Goal: Information Seeking & Learning: Learn about a topic

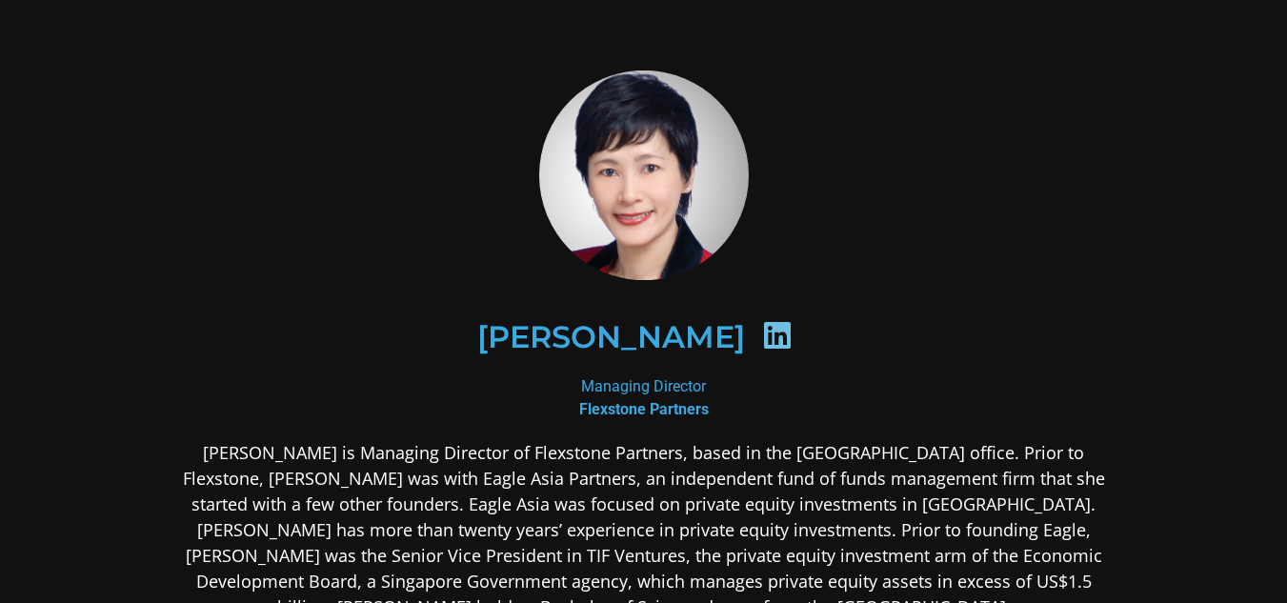
click at [762, 340] on icon at bounding box center [777, 335] width 30 height 30
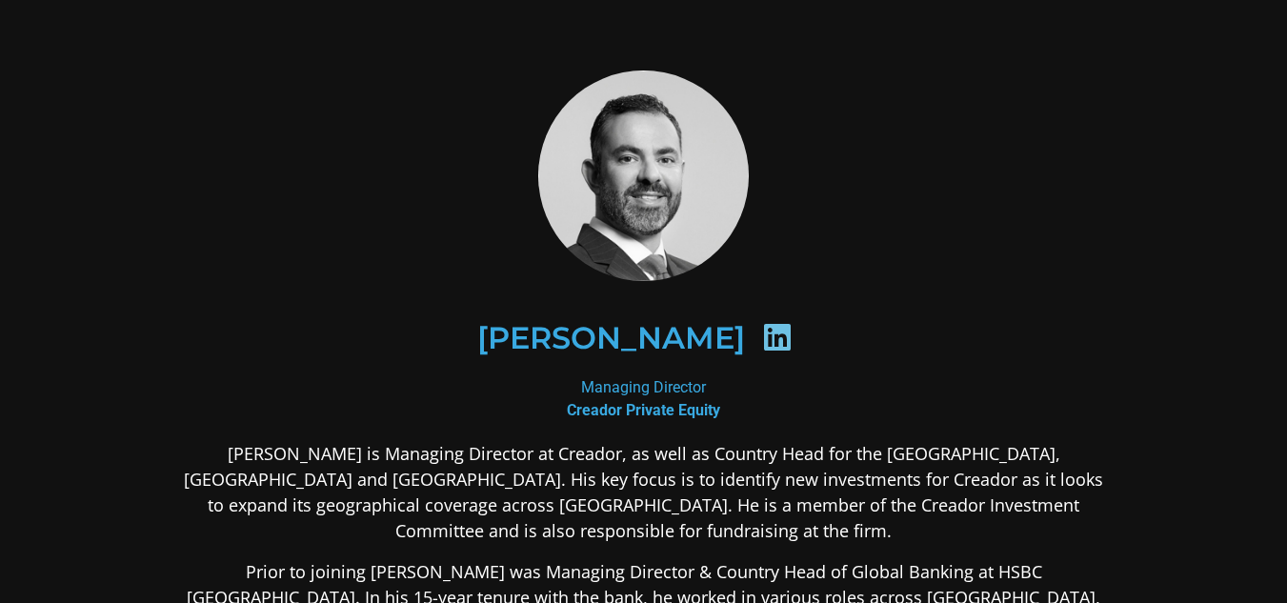
click at [762, 338] on icon at bounding box center [777, 337] width 30 height 30
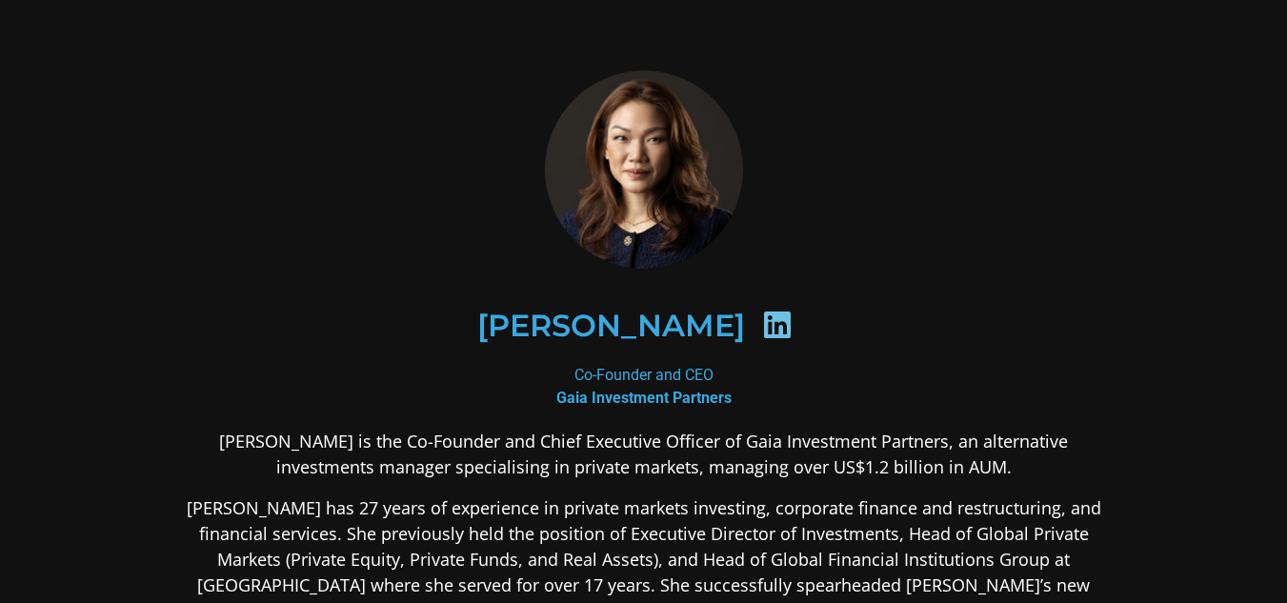
scroll to position [114, 0]
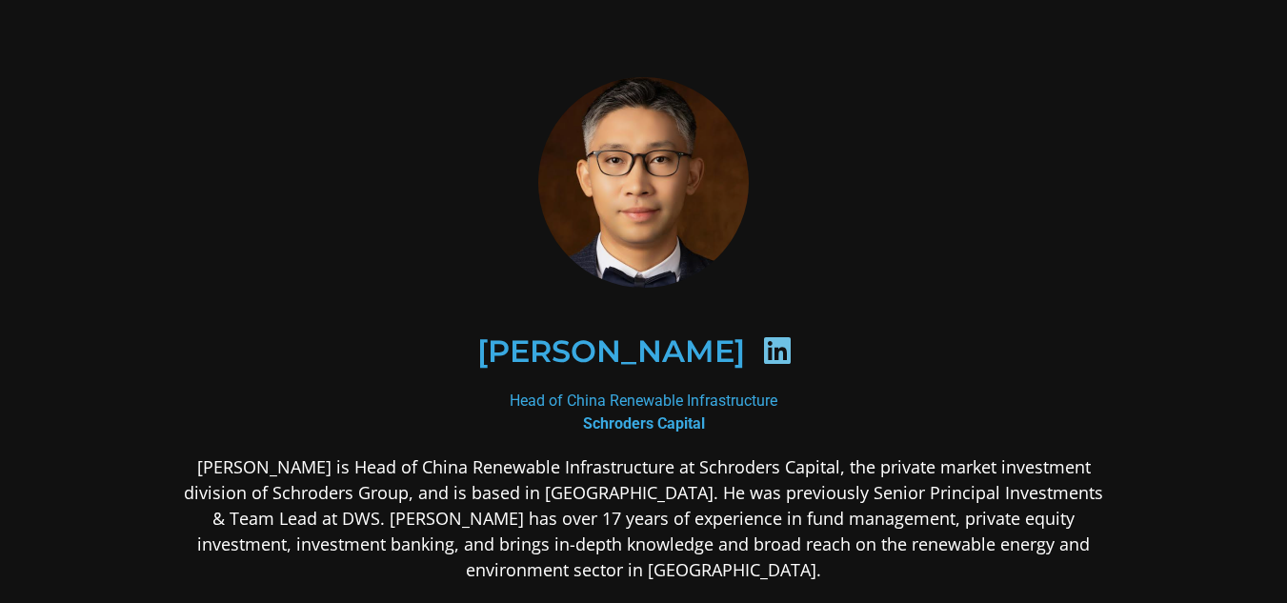
click at [762, 357] on icon at bounding box center [777, 350] width 30 height 30
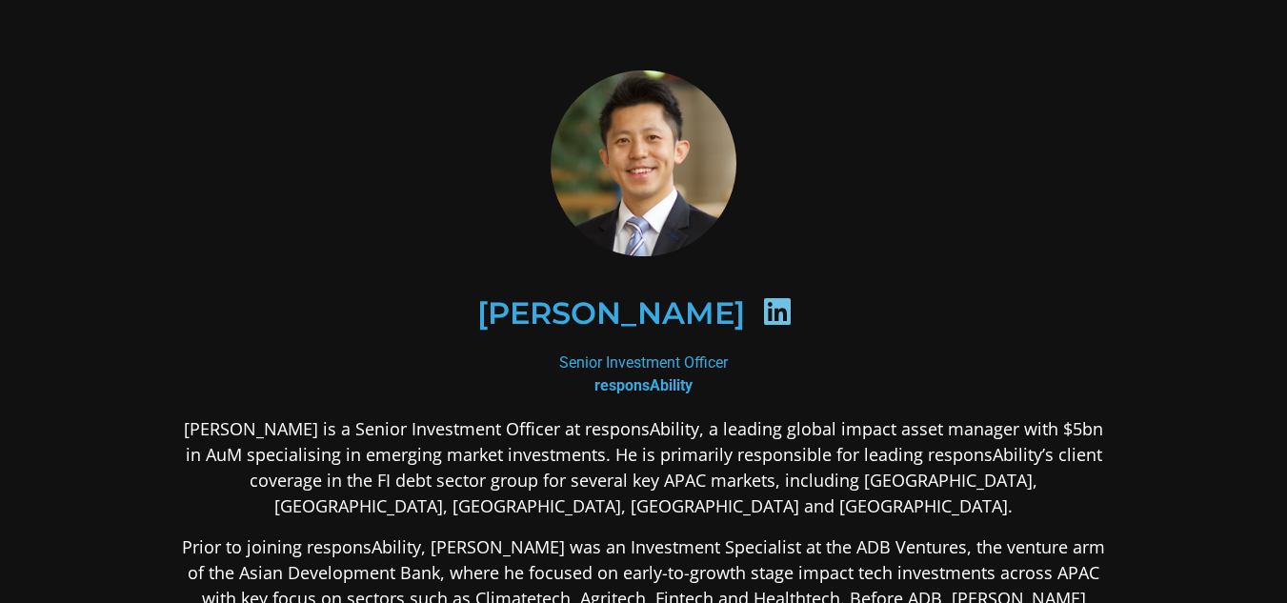
click at [762, 307] on icon at bounding box center [777, 311] width 30 height 30
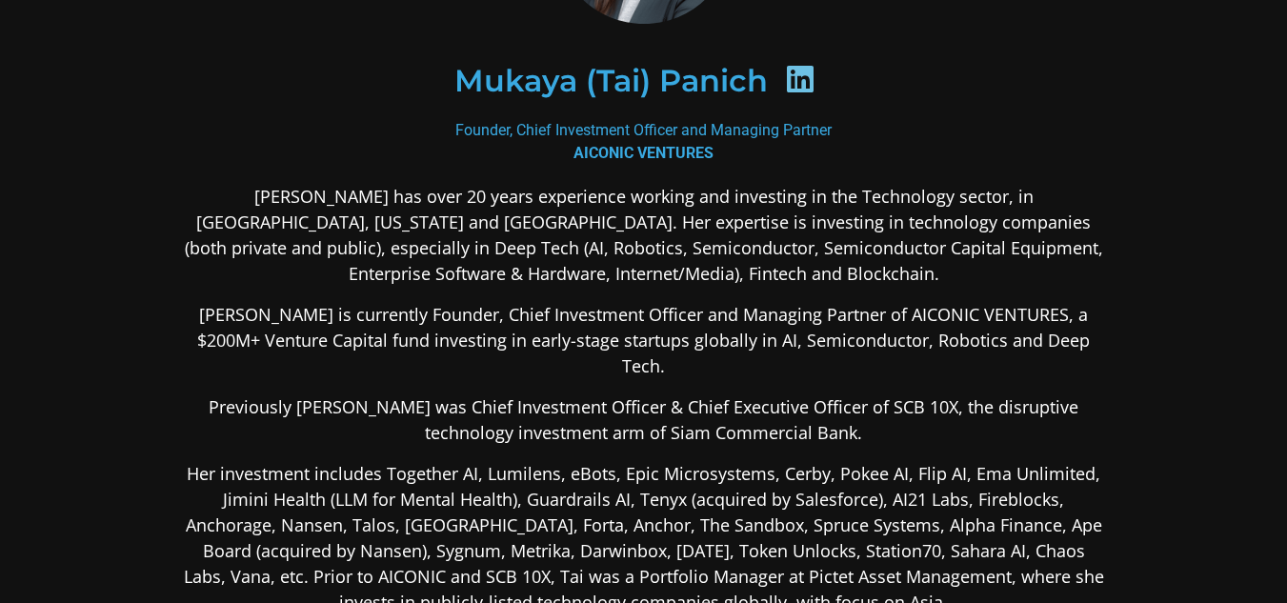
scroll to position [226, 0]
click at [796, 92] on icon at bounding box center [800, 79] width 30 height 30
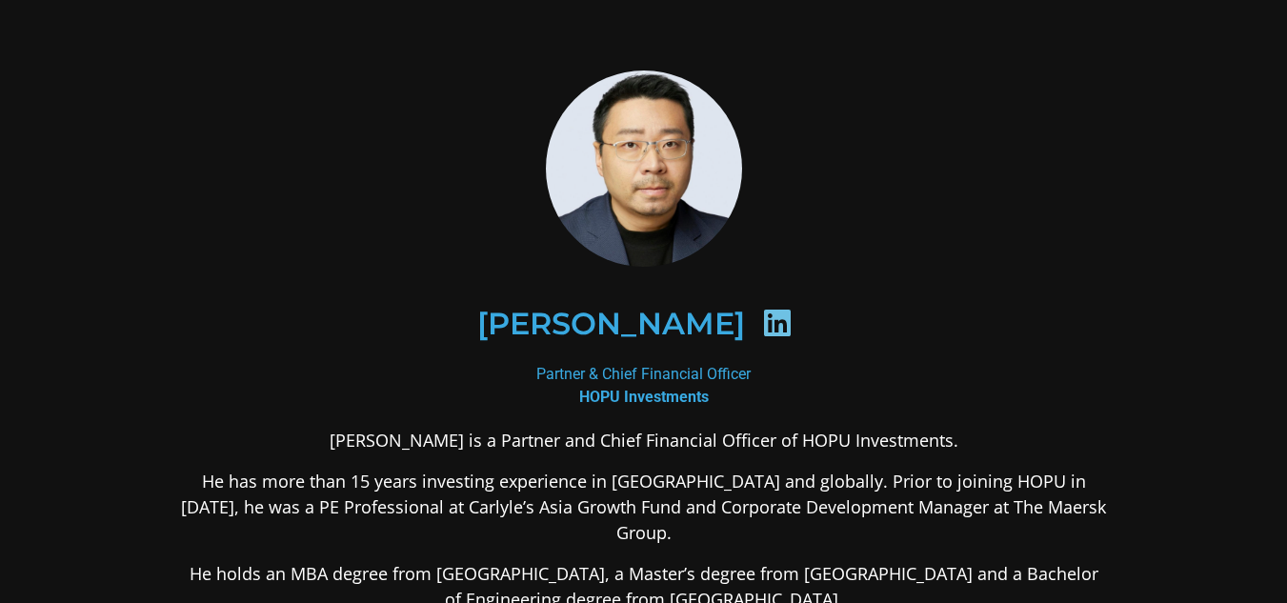
click at [762, 333] on icon at bounding box center [777, 323] width 30 height 30
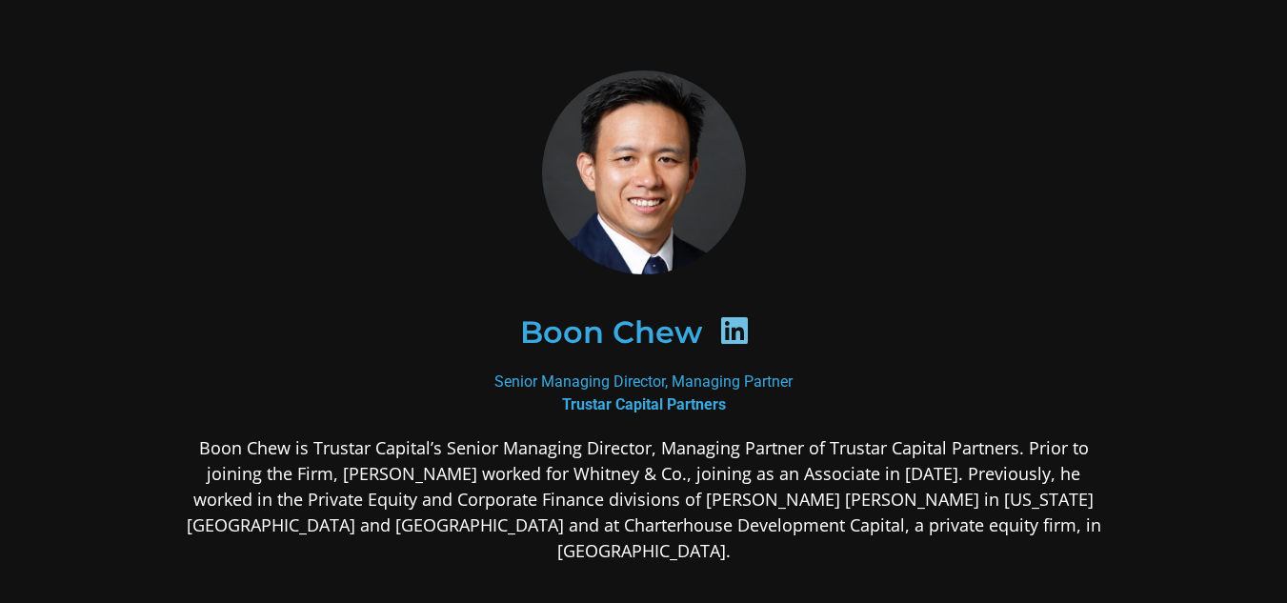
click at [728, 345] on icon at bounding box center [734, 330] width 30 height 30
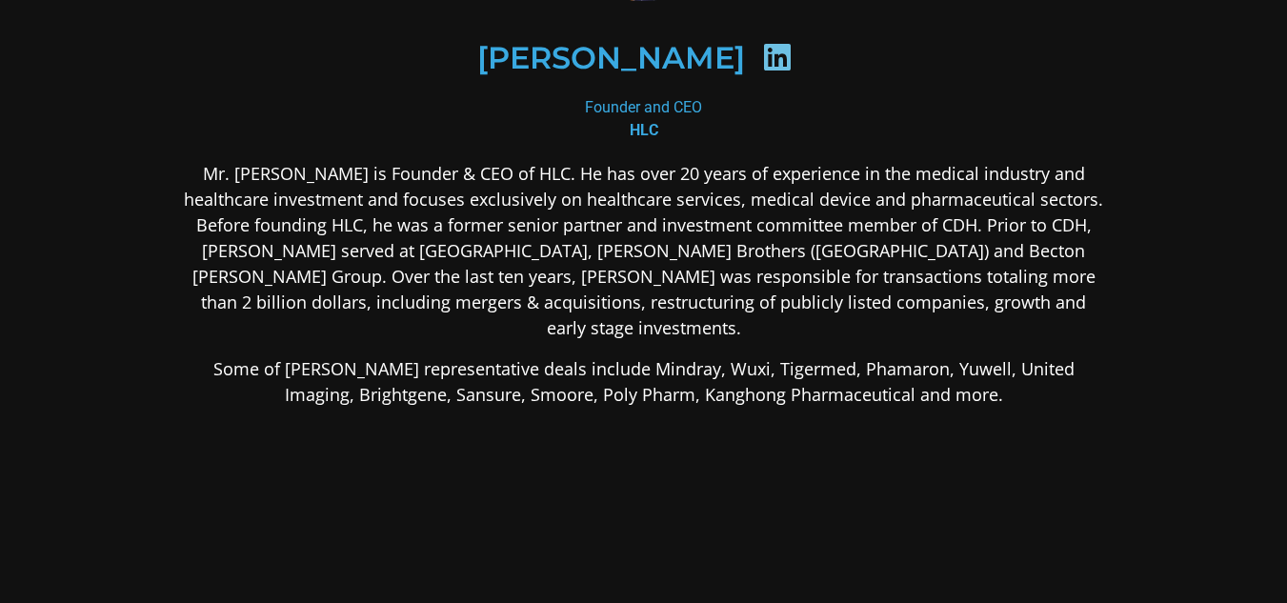
scroll to position [331, 0]
